Goal: Book appointment/travel/reservation

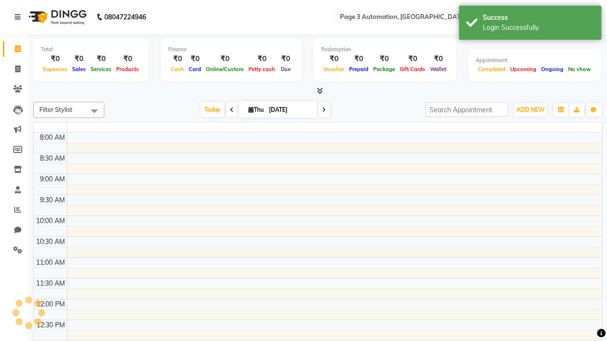
select select "en"
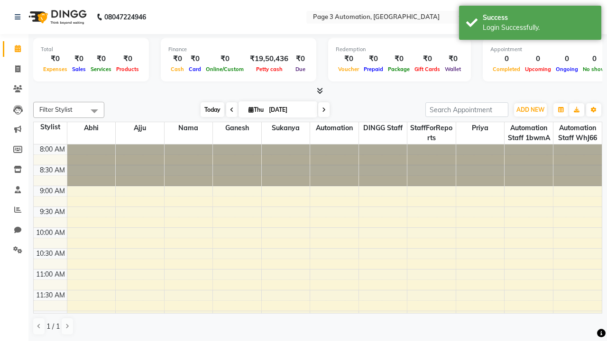
click at [208, 110] on span "Today" at bounding box center [213, 109] width 24 height 15
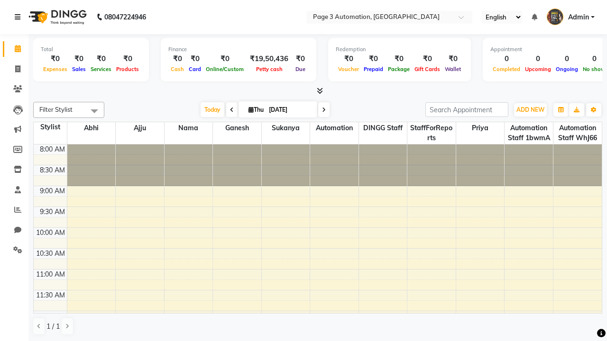
click at [19, 17] on icon at bounding box center [18, 17] width 6 height 7
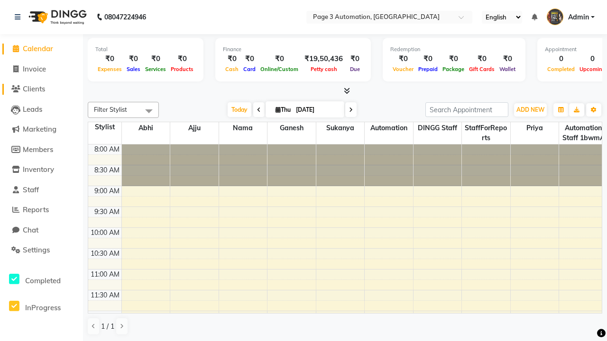
click at [41, 89] on span "Clients" at bounding box center [34, 88] width 22 height 9
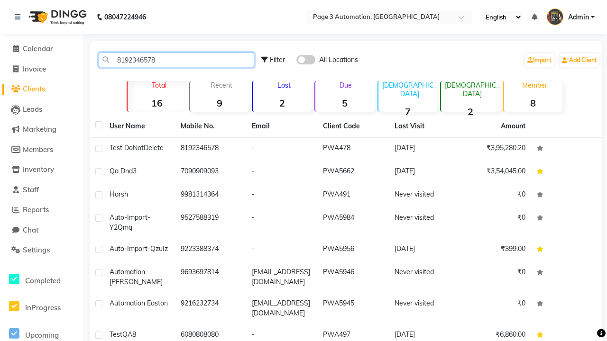
type input "8192346578"
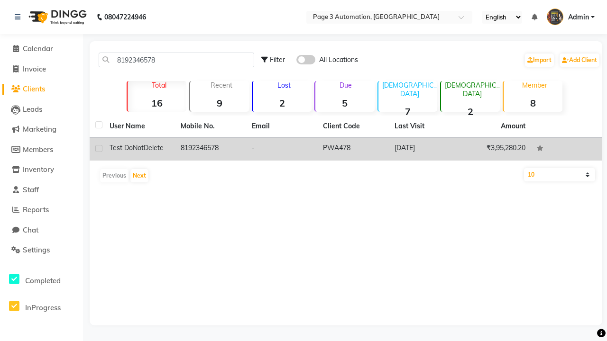
click at [211, 149] on td "8192346578" at bounding box center [210, 149] width 71 height 23
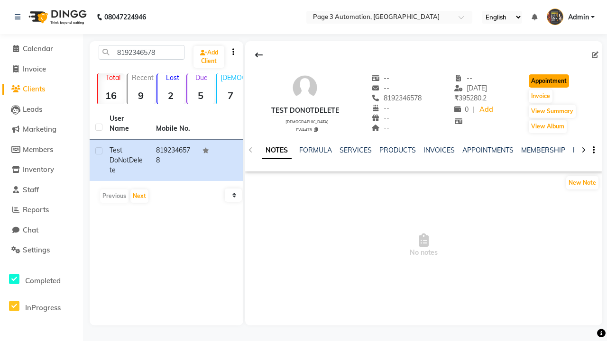
click at [550, 81] on button "Appointment" at bounding box center [549, 80] width 40 height 13
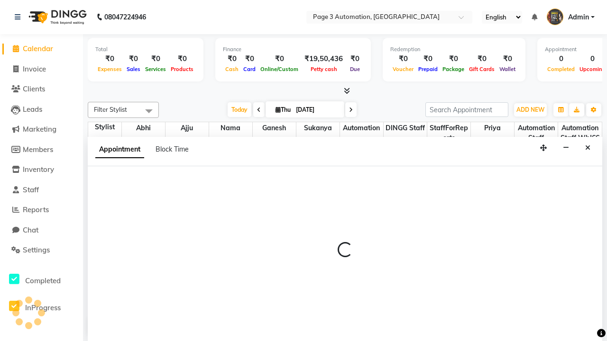
select select "tentative"
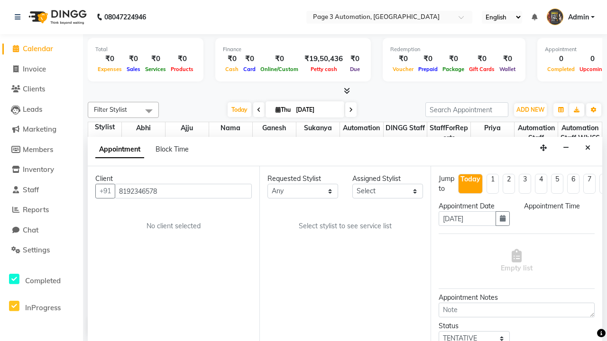
scroll to position [0, 0]
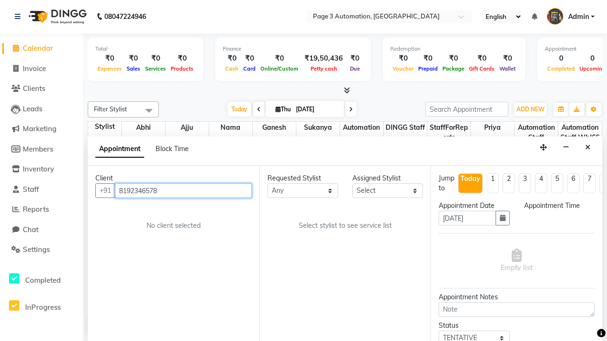
select select "540"
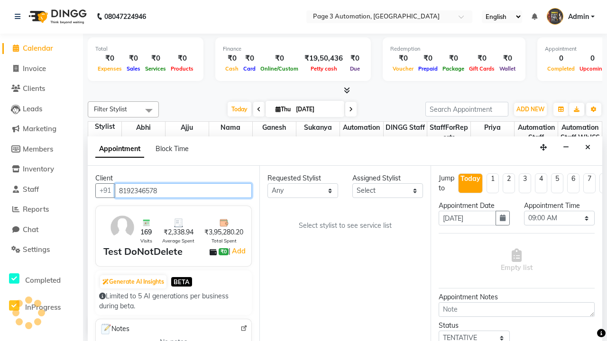
select select "711"
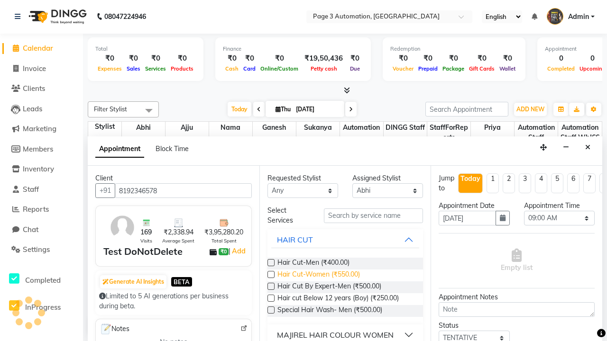
click at [318, 276] on span "Hair Cut-Women (₹550.00)" at bounding box center [318, 276] width 83 height 12
checkbox input "true"
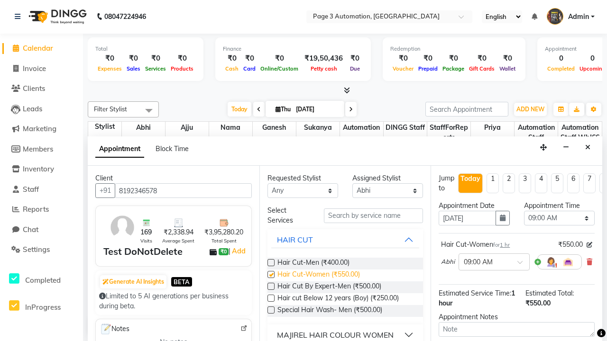
select select "855"
checkbox input "false"
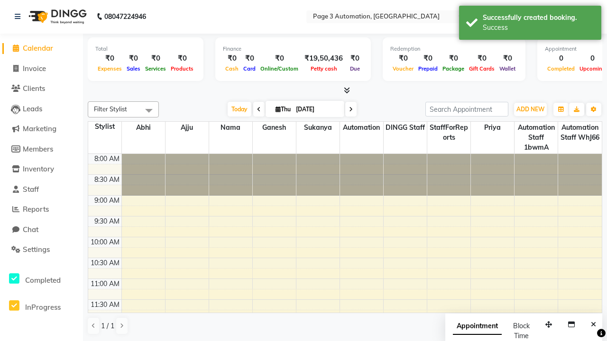
scroll to position [0, 0]
click at [530, 24] on div "Success" at bounding box center [538, 28] width 111 height 10
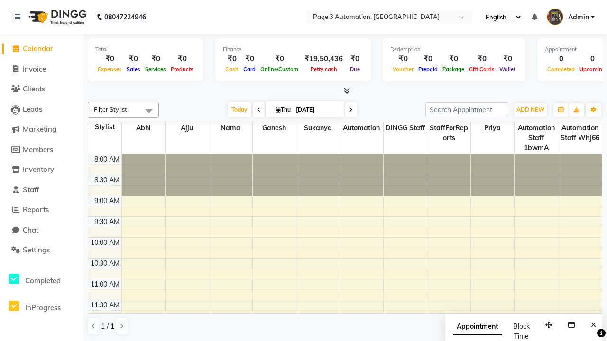
click at [149, 111] on span at bounding box center [148, 111] width 19 height 18
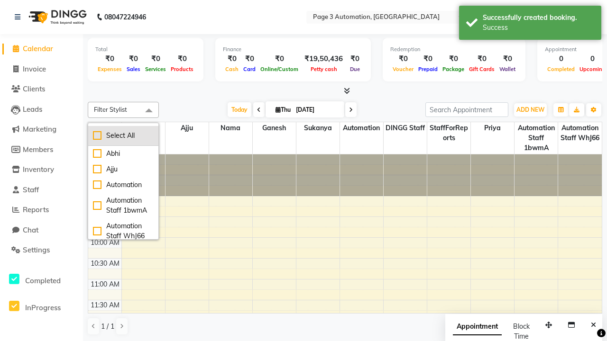
click at [123, 136] on div "Select All" at bounding box center [123, 136] width 61 height 10
checkbox input "true"
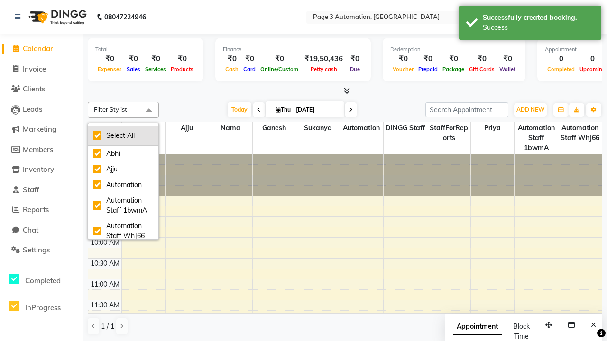
checkbox input "true"
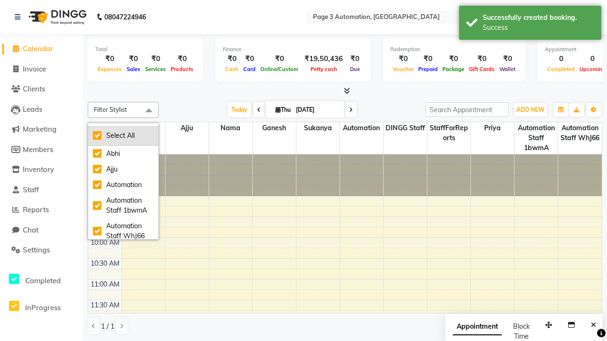
checkbox input "true"
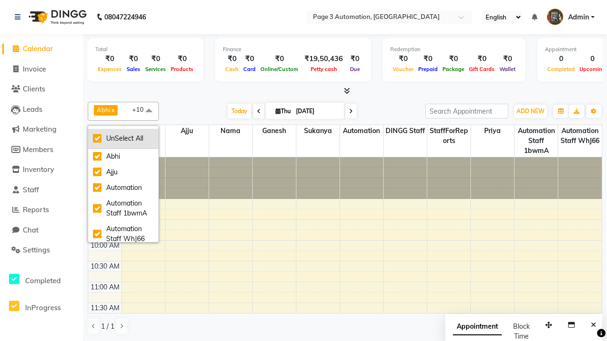
click at [123, 138] on div "UnSelect All" at bounding box center [123, 139] width 61 height 10
checkbox input "false"
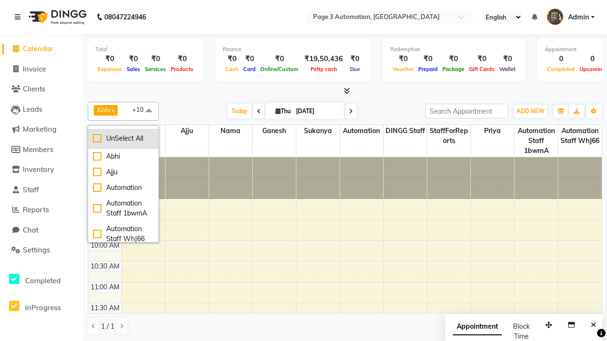
checkbox input "false"
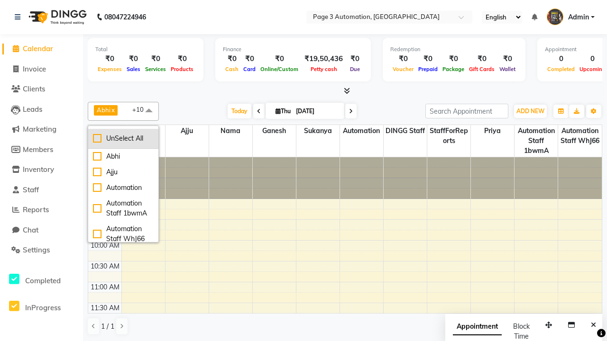
checkbox input "false"
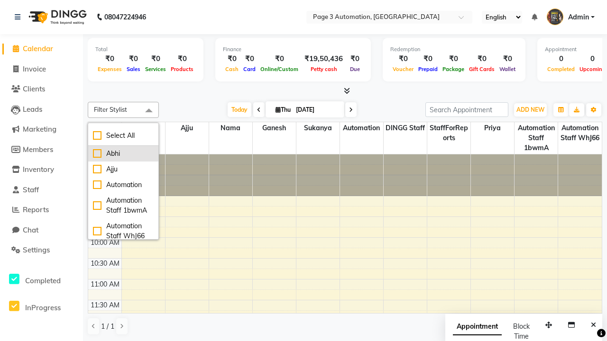
click at [123, 154] on div "Abhi" at bounding box center [123, 154] width 61 height 10
checkbox input "true"
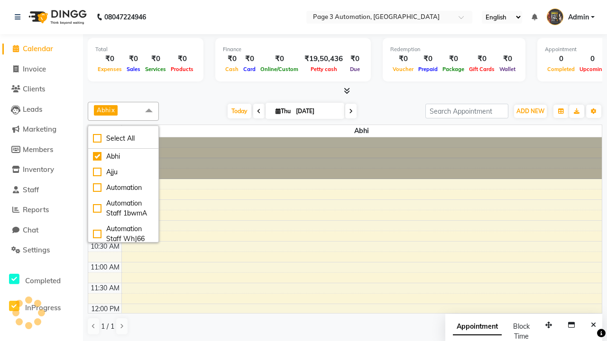
click at [149, 111] on span at bounding box center [148, 111] width 19 height 18
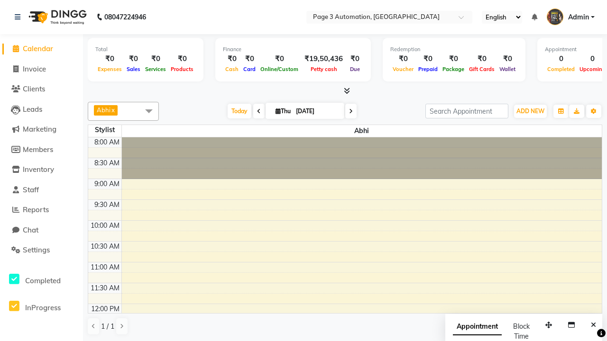
scroll to position [194, 0]
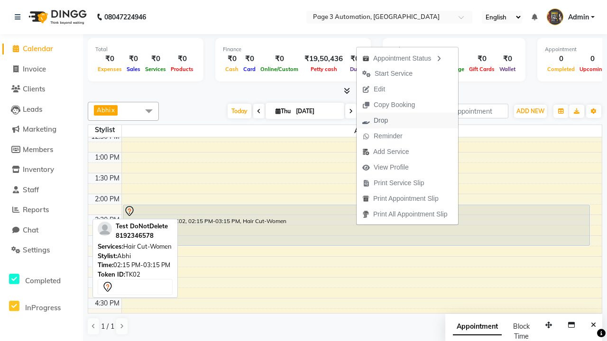
click at [409, 120] on button "Drop" at bounding box center [407, 121] width 101 height 16
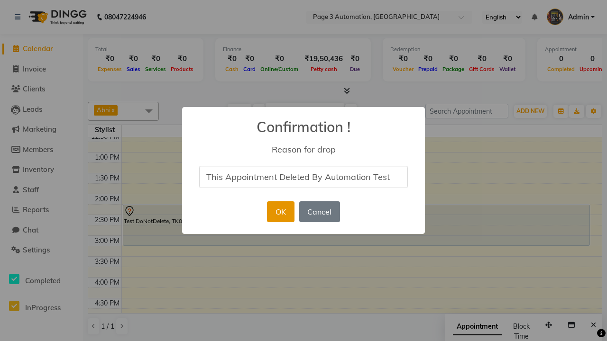
type input "This Appointment Deleted By Automation Test"
click at [280, 212] on button "OK" at bounding box center [280, 212] width 27 height 21
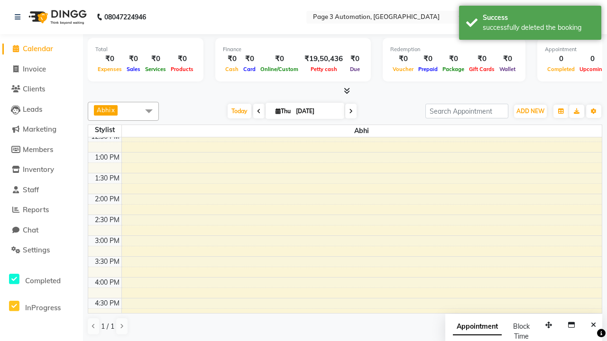
click at [530, 24] on div "successfully deleted the booking" at bounding box center [538, 28] width 111 height 10
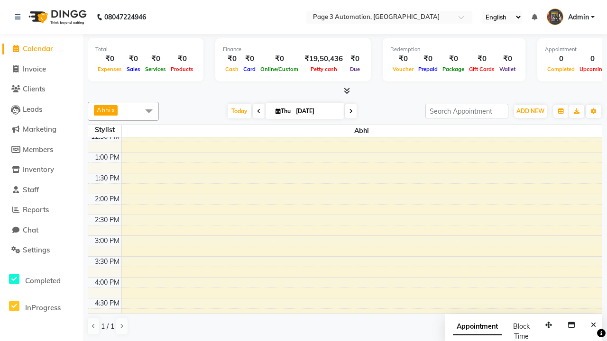
click at [149, 111] on span at bounding box center [148, 111] width 19 height 18
